Goal: Navigation & Orientation: Find specific page/section

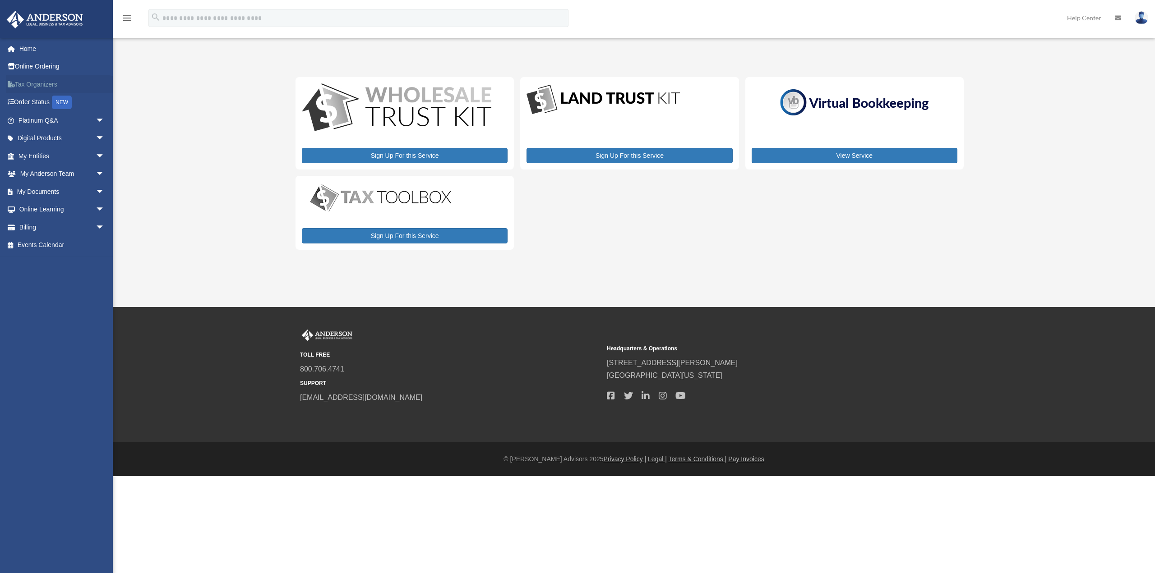
click at [32, 83] on link "Tax Organizers" at bounding box center [62, 84] width 112 height 18
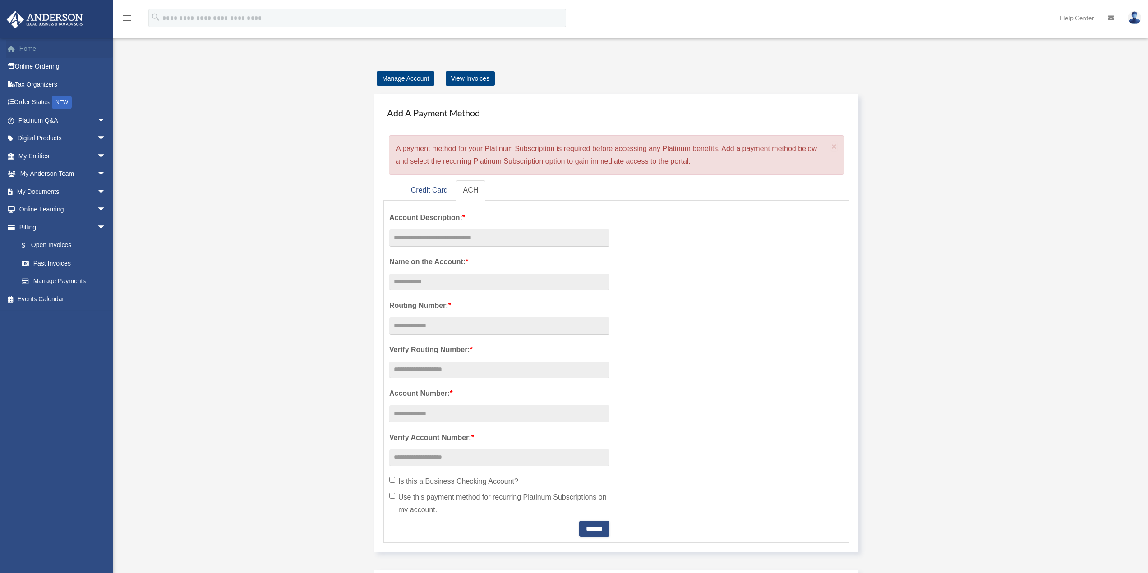
click at [30, 51] on link "Home" at bounding box center [62, 49] width 113 height 18
click at [97, 117] on span "arrow_drop_down" at bounding box center [106, 120] width 18 height 18
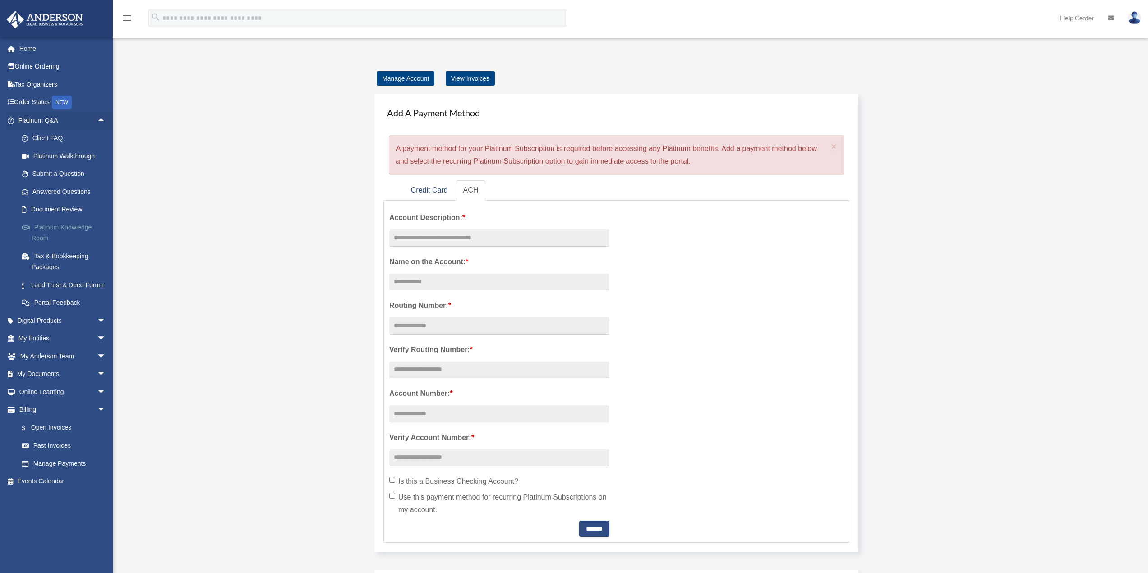
click at [60, 229] on link "Platinum Knowledge Room" at bounding box center [66, 232] width 107 height 29
